Goal: Book appointment/travel/reservation

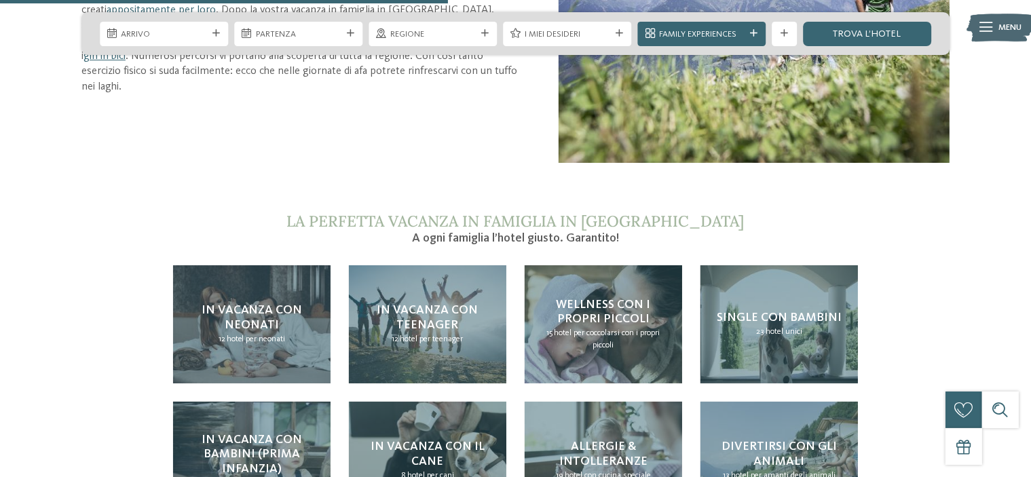
scroll to position [1493, 0]
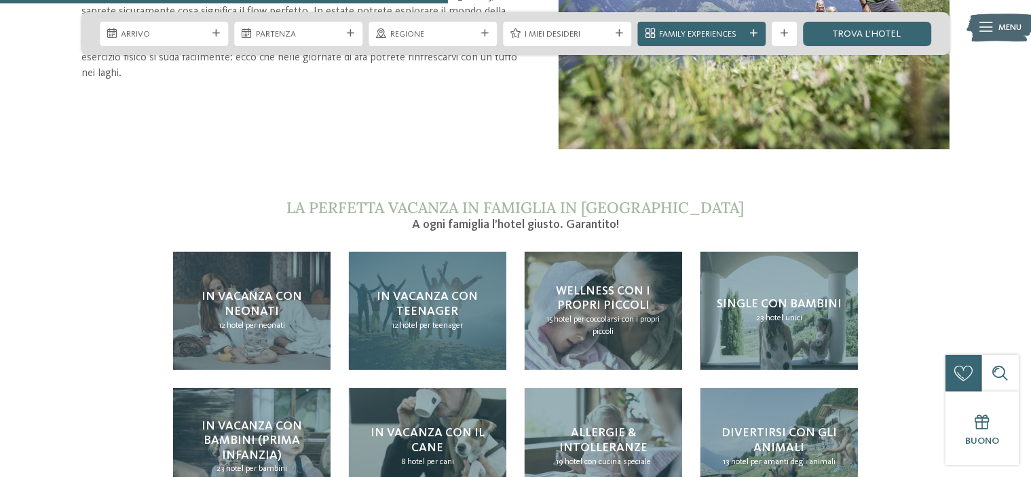
click at [430, 321] on span "hotel per teenager" at bounding box center [431, 325] width 63 height 9
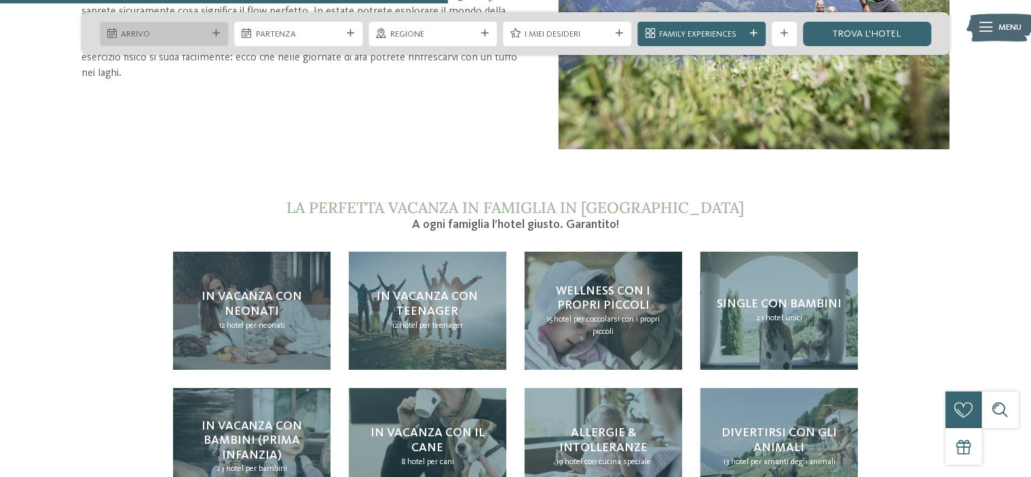
click at [163, 29] on span "Arrivo" at bounding box center [164, 35] width 86 height 12
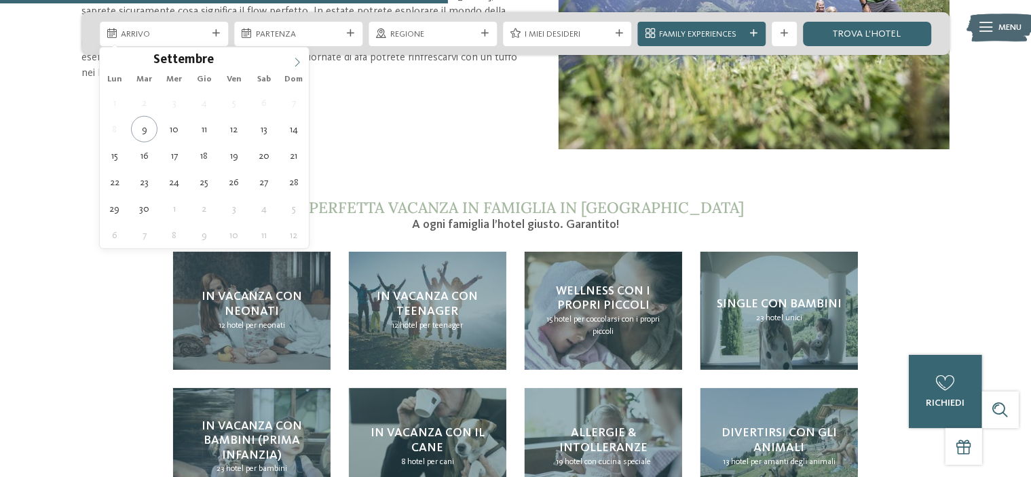
click at [299, 60] on icon at bounding box center [298, 63] width 10 height 10
click at [298, 60] on icon at bounding box center [297, 62] width 5 height 9
type input "****"
click at [298, 60] on icon at bounding box center [297, 62] width 5 height 9
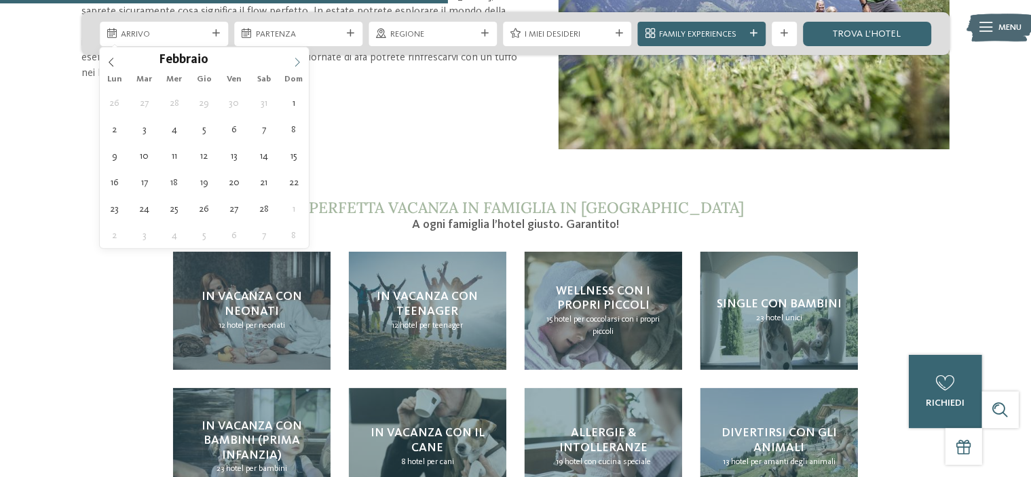
click at [298, 60] on icon at bounding box center [297, 62] width 5 height 9
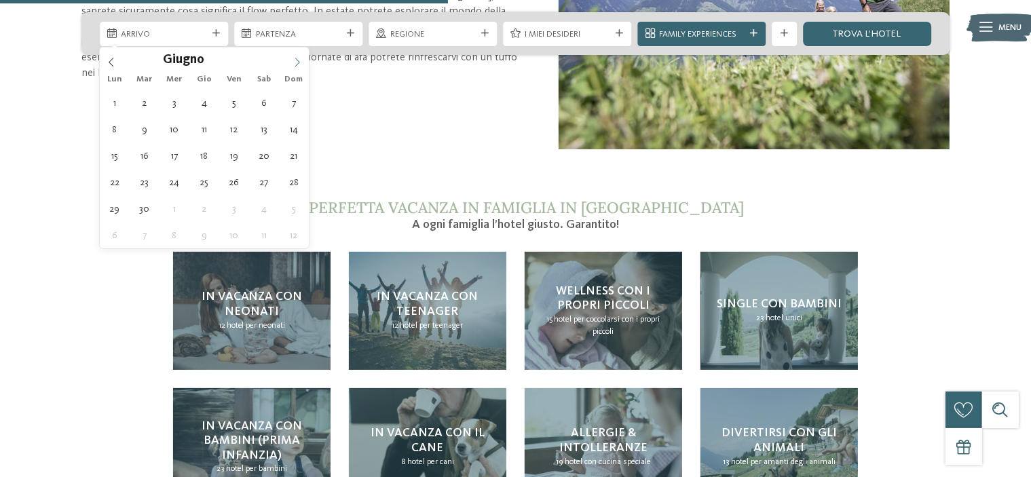
click at [298, 60] on icon at bounding box center [297, 62] width 5 height 9
type div "16.08.2026"
type input "****"
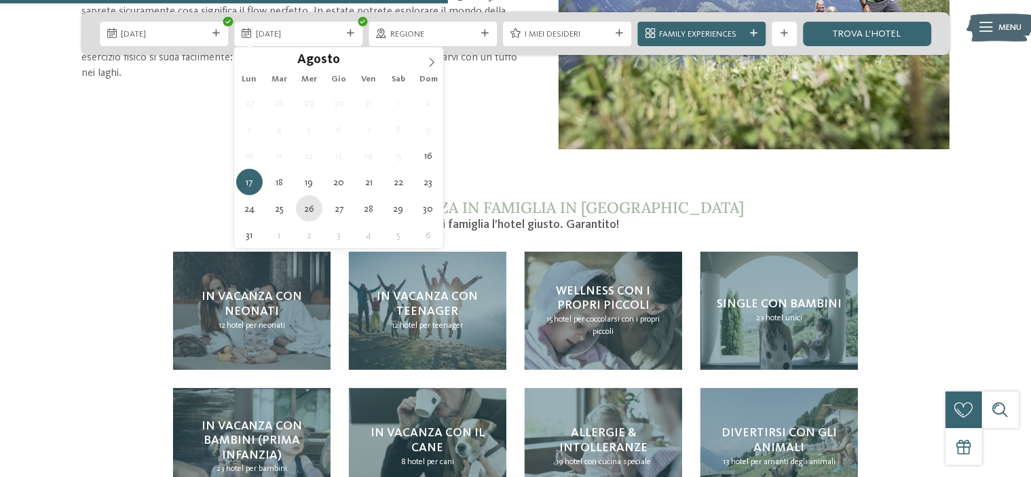
type div "26.08.2026"
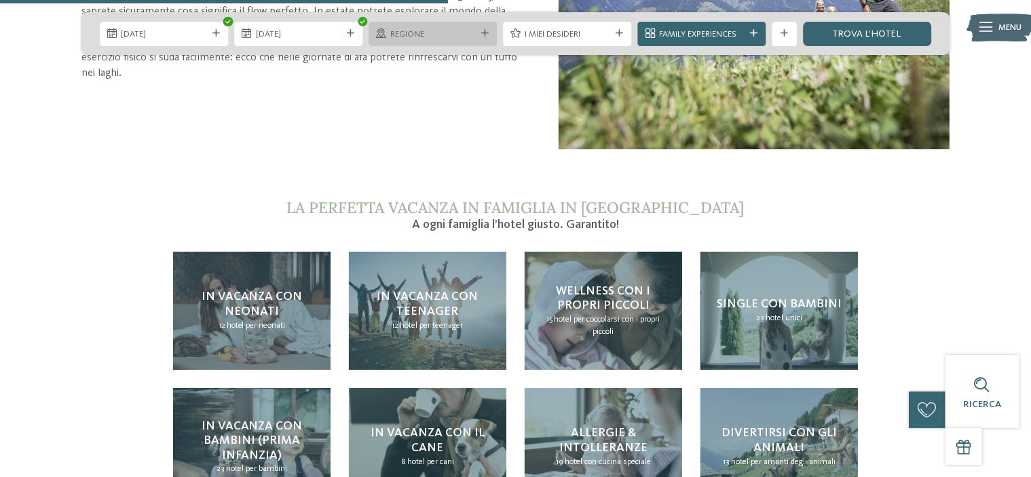
click at [483, 32] on icon at bounding box center [484, 33] width 7 height 7
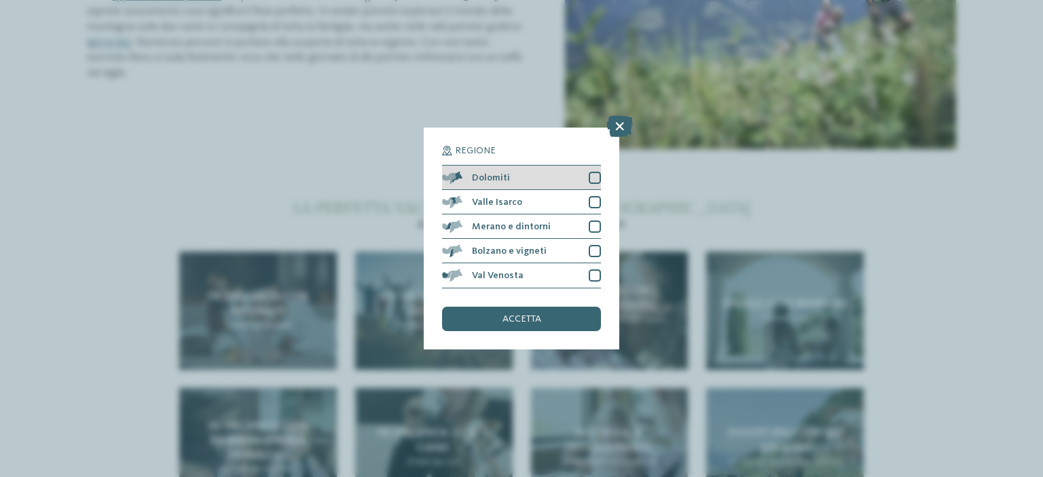
click at [587, 176] on div "Dolomiti" at bounding box center [521, 178] width 159 height 24
click at [595, 204] on div at bounding box center [594, 202] width 12 height 12
click at [517, 320] on span "accetta" at bounding box center [521, 319] width 39 height 10
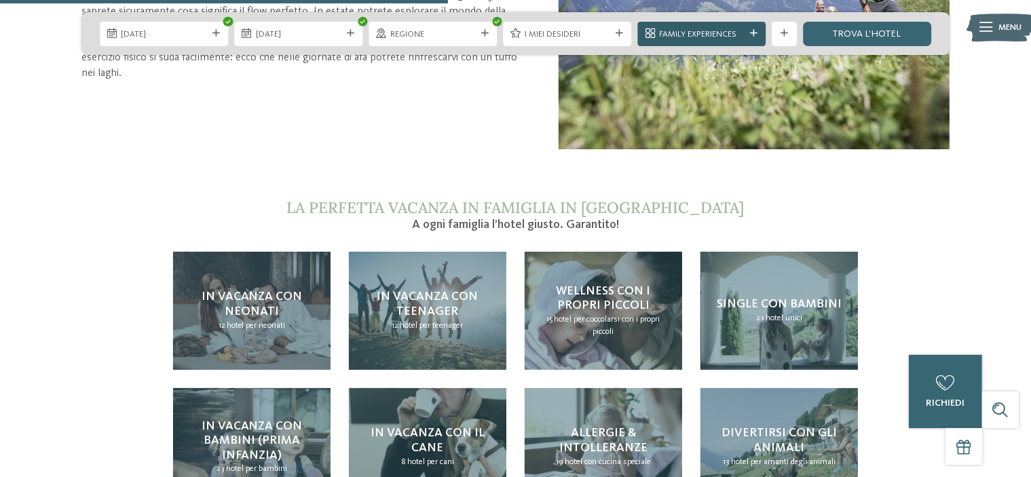
click at [753, 33] on icon at bounding box center [753, 33] width 7 height 7
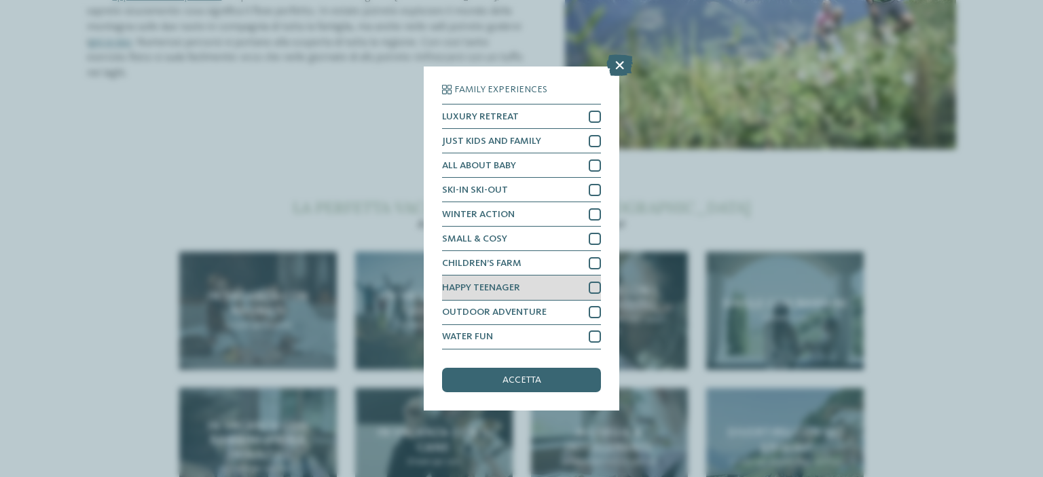
click at [597, 286] on div at bounding box center [594, 288] width 12 height 12
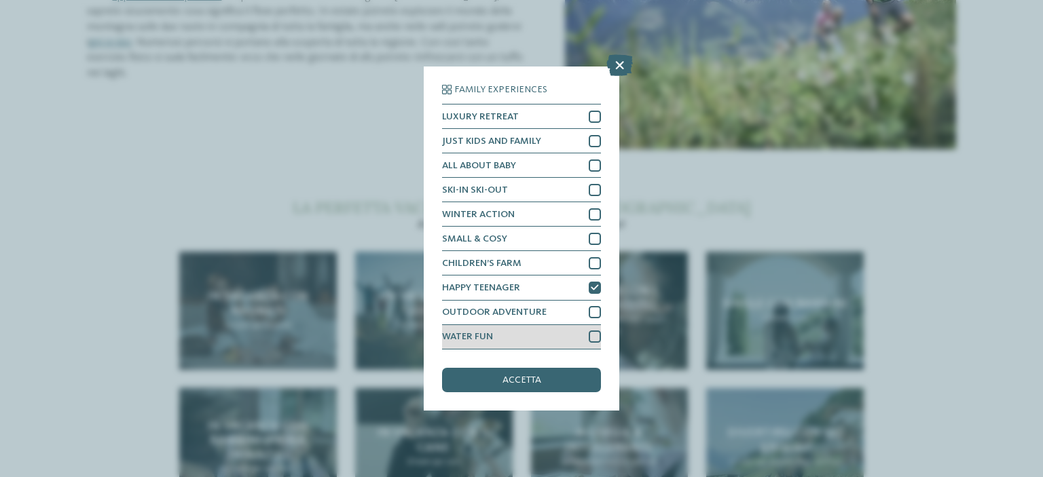
click at [597, 334] on div at bounding box center [594, 337] width 12 height 12
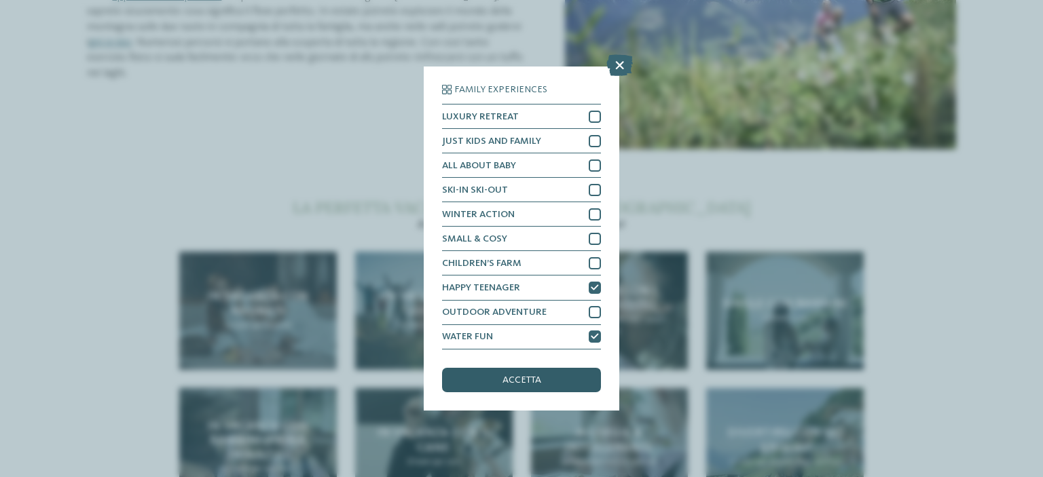
click at [575, 377] on div "accetta" at bounding box center [521, 380] width 159 height 24
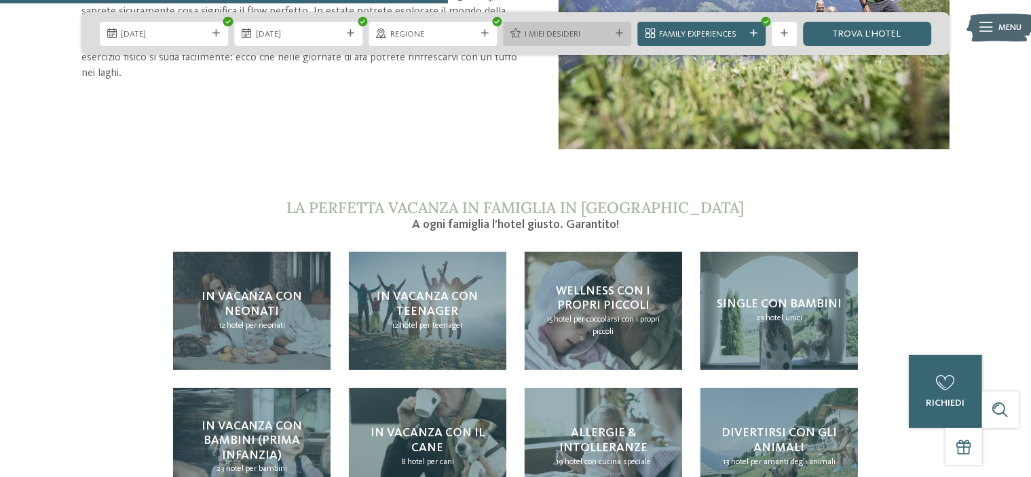
click at [546, 26] on div "I miei desideri" at bounding box center [567, 34] width 128 height 24
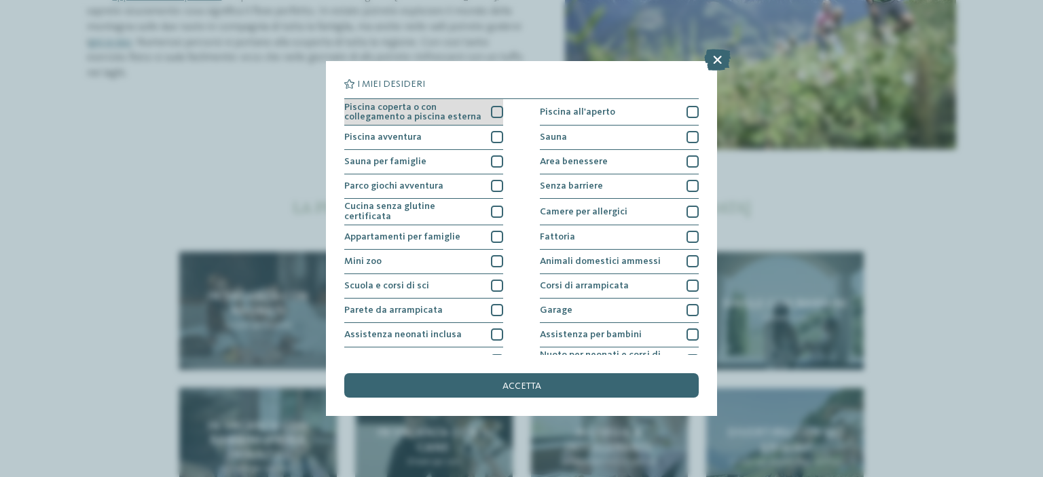
click at [495, 111] on div at bounding box center [497, 112] width 12 height 12
click at [491, 136] on div at bounding box center [497, 137] width 12 height 12
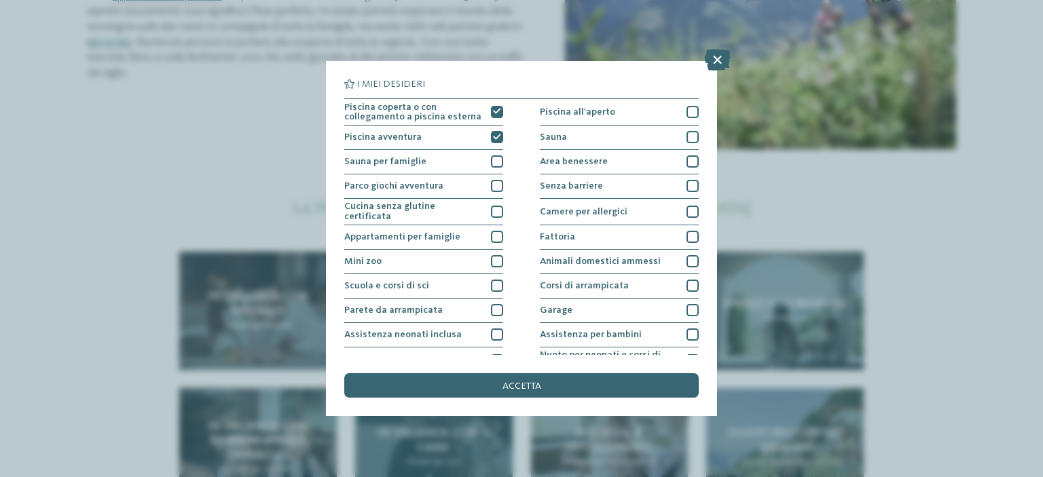
click at [499, 383] on div "accetta" at bounding box center [521, 385] width 354 height 24
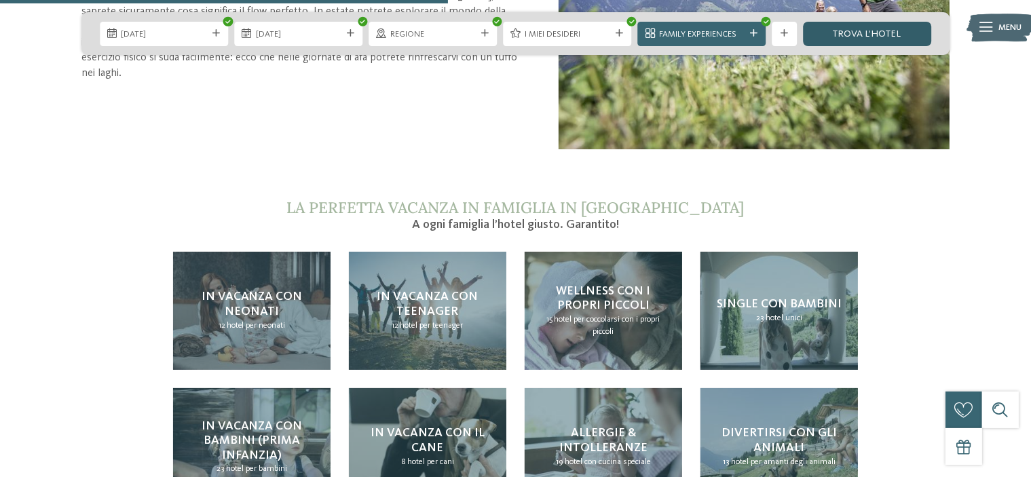
click at [843, 40] on link "trova l’hotel" at bounding box center [867, 34] width 128 height 24
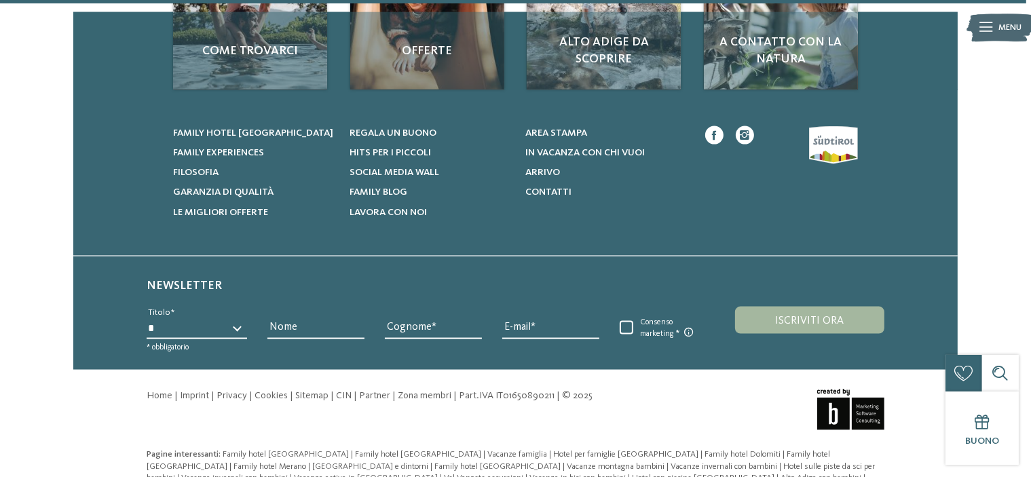
scroll to position [2036, 0]
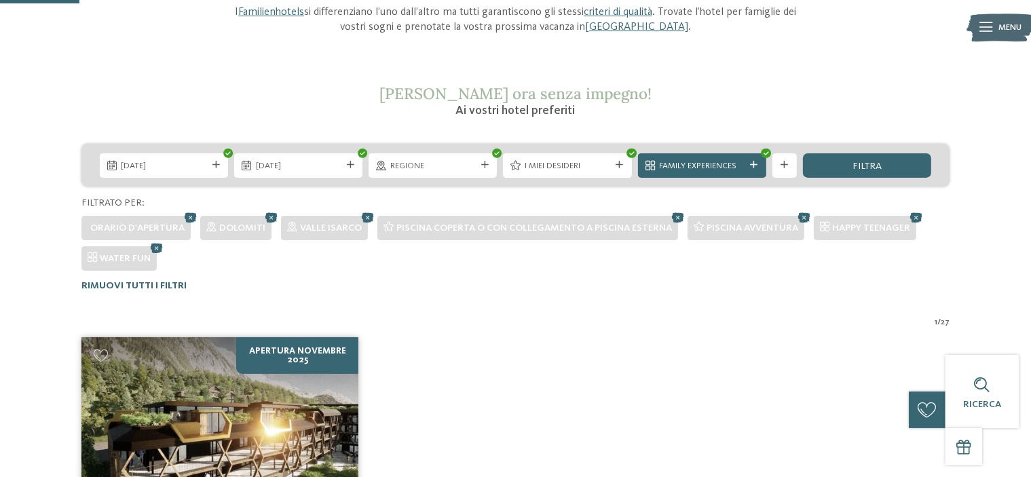
scroll to position [84, 0]
